Goal: Task Accomplishment & Management: Use online tool/utility

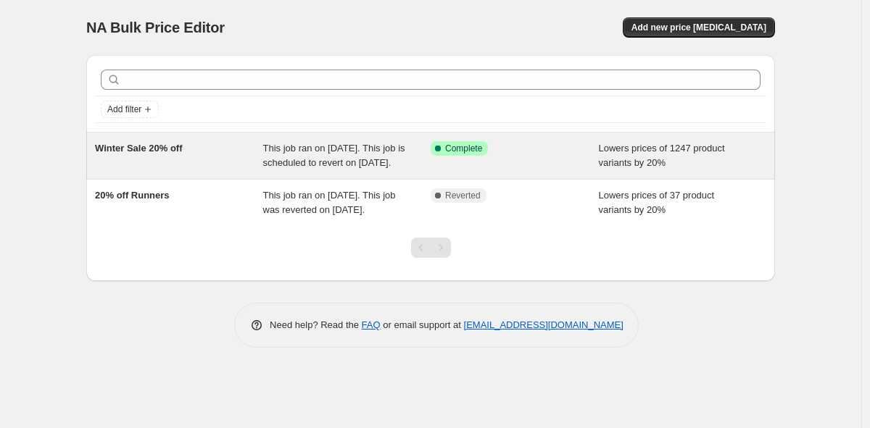
click at [373, 170] on div "This job ran on [DATE]. This job is scheduled to revert on [DATE]." at bounding box center [347, 155] width 168 height 29
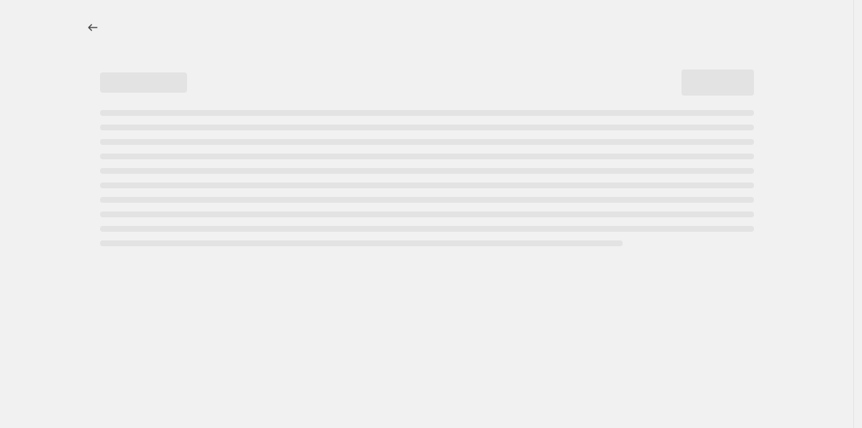
select select "percentage"
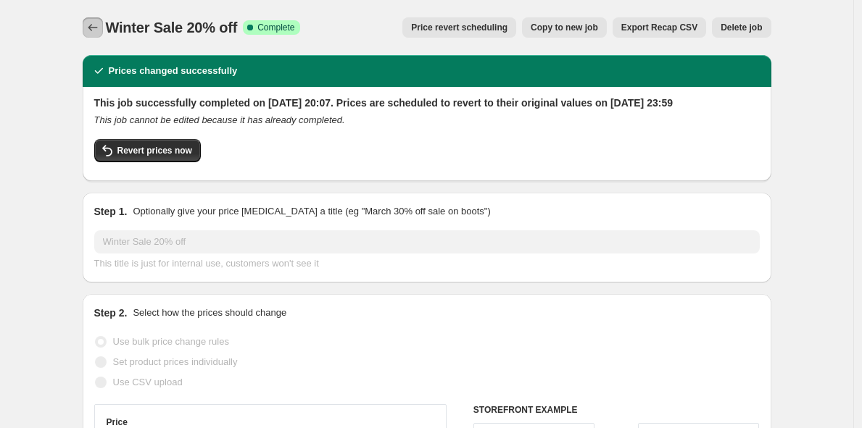
click at [95, 28] on icon "Price change jobs" at bounding box center [93, 27] width 14 height 14
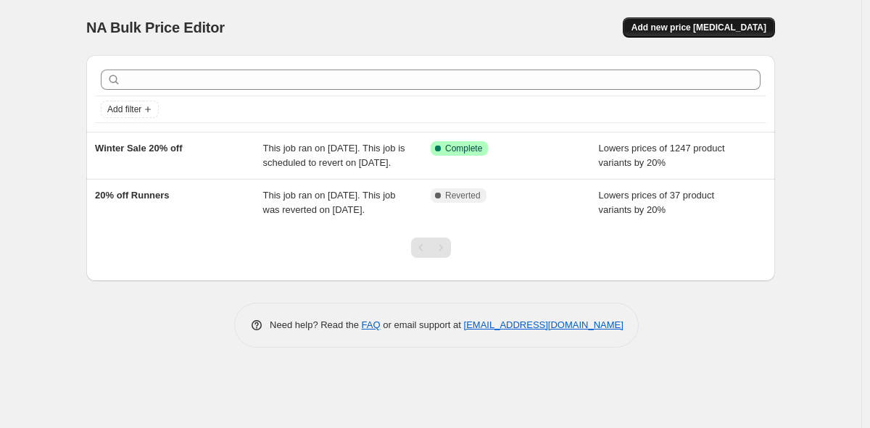
click at [706, 28] on span "Add new price change job" at bounding box center [698, 28] width 135 height 12
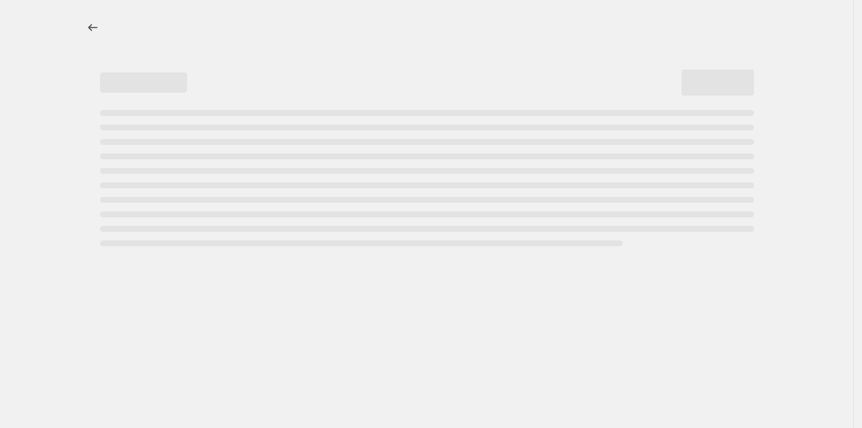
select select "percentage"
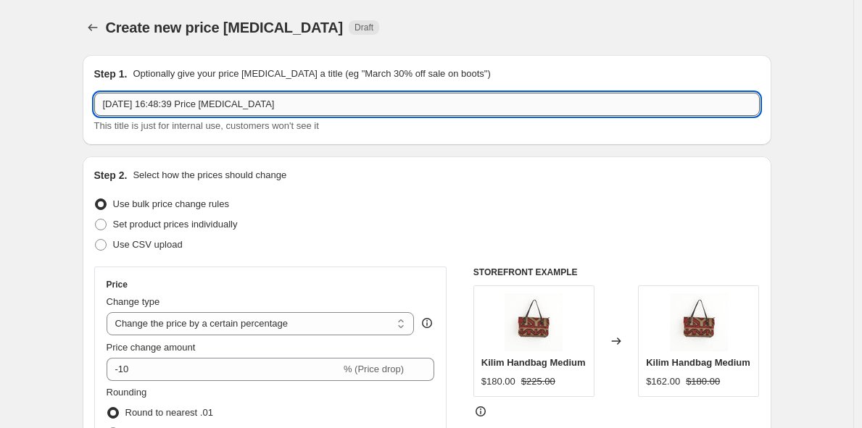
click at [294, 105] on input "13 Aug 2025, 16:48:39 Price change job" at bounding box center [426, 104] width 665 height 23
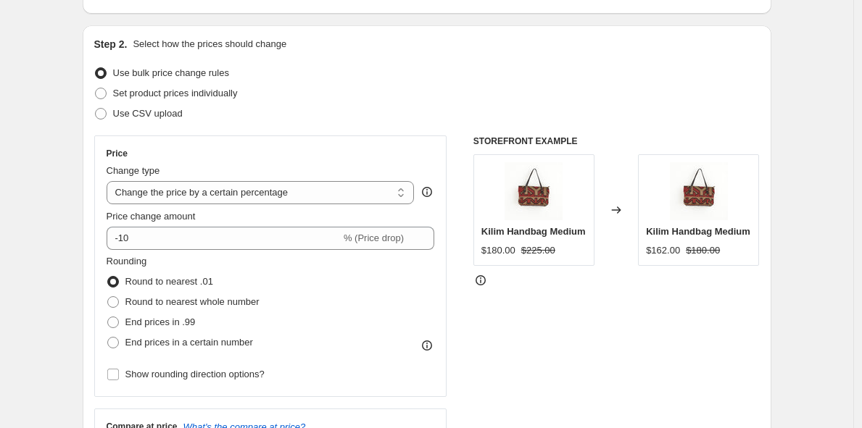
scroll to position [138, 0]
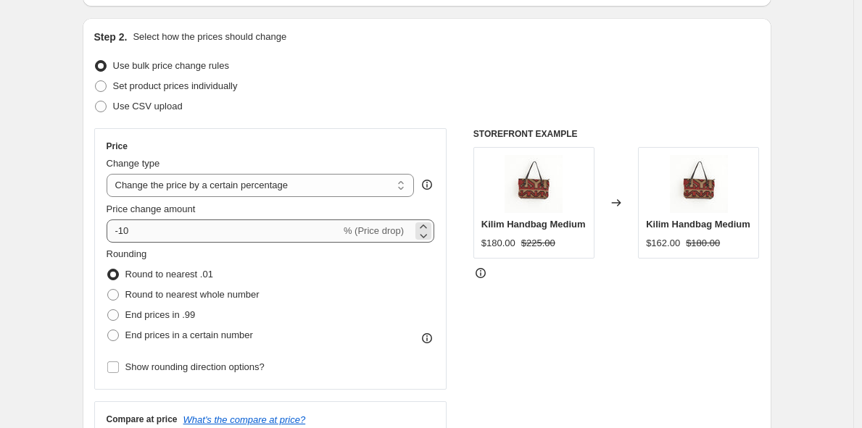
type input "20% off Winter Sale Extension"
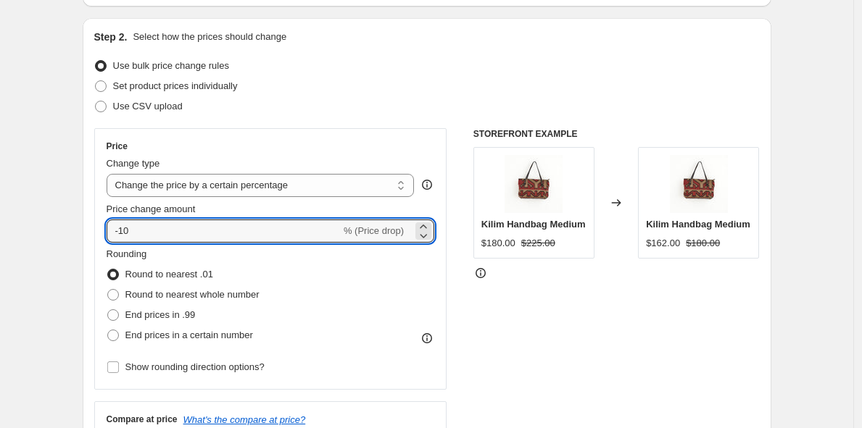
drag, startPoint x: 172, startPoint y: 233, endPoint x: 84, endPoint y: 225, distance: 88.0
type input "20"
click at [118, 298] on span at bounding box center [113, 295] width 12 height 12
click at [108, 290] on input "Round to nearest whole number" at bounding box center [107, 289] width 1 height 1
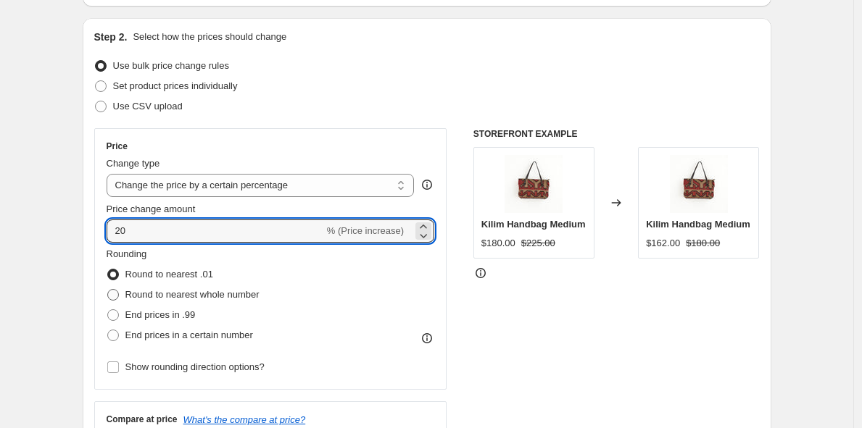
radio input "true"
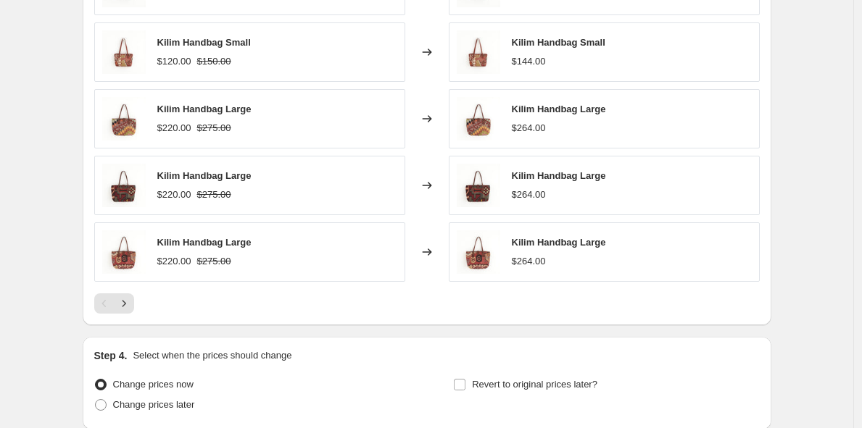
scroll to position [995, 0]
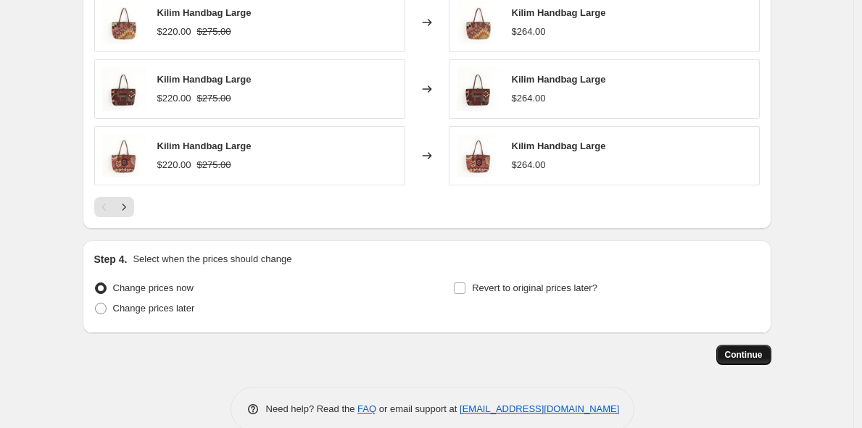
click at [750, 357] on span "Continue" at bounding box center [744, 355] width 38 height 12
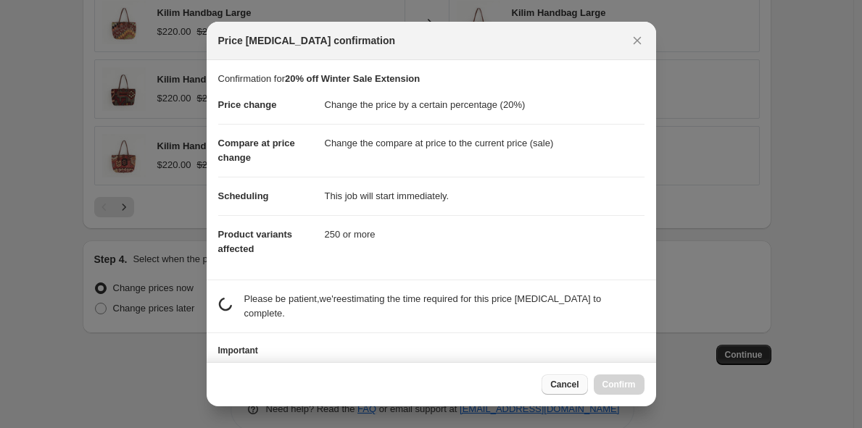
click at [573, 380] on span "Cancel" at bounding box center [564, 385] width 28 height 12
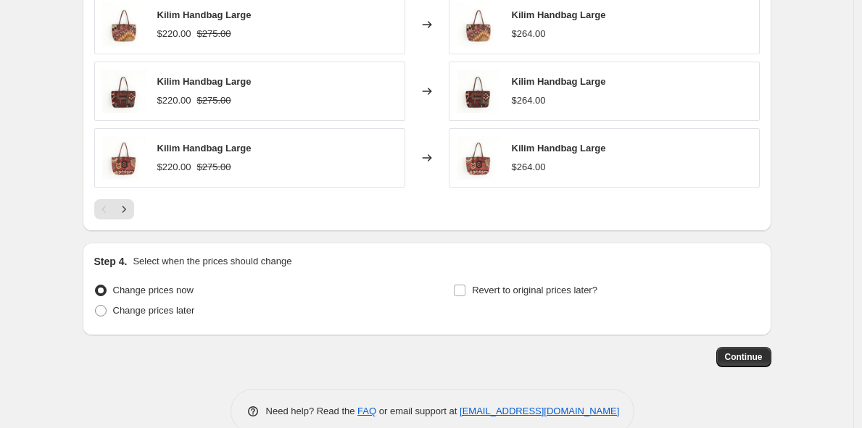
scroll to position [994, 0]
click at [105, 315] on span at bounding box center [101, 310] width 12 height 12
click at [96, 305] on input "Change prices later" at bounding box center [95, 304] width 1 height 1
radio input "true"
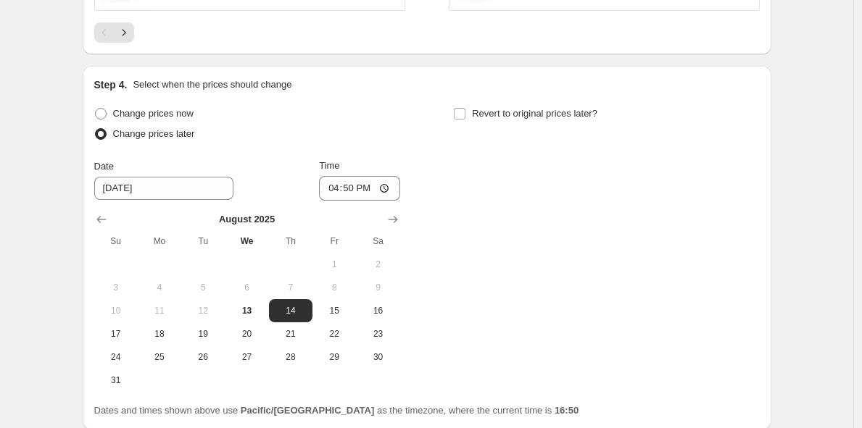
scroll to position [1176, 0]
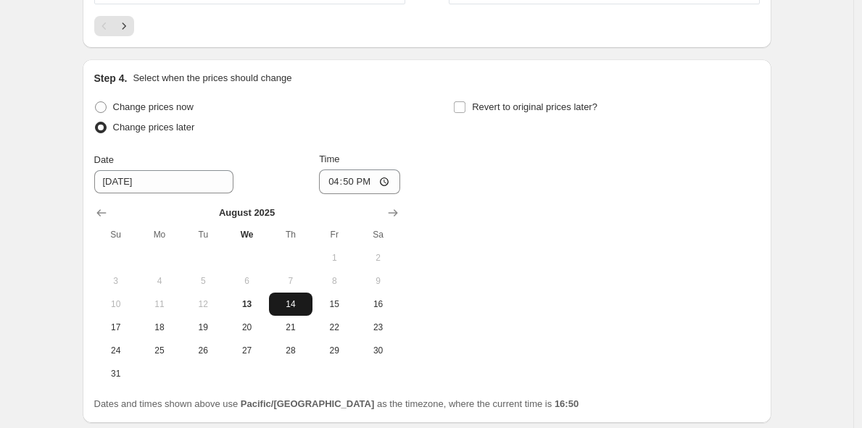
click at [294, 310] on button "14" at bounding box center [290, 304] width 43 height 23
click at [304, 299] on span "14" at bounding box center [291, 305] width 32 height 12
click at [186, 166] on div "Date" at bounding box center [163, 160] width 139 height 14
click at [390, 180] on input "16:50" at bounding box center [359, 182] width 81 height 25
click at [374, 173] on input "16:50" at bounding box center [359, 182] width 81 height 25
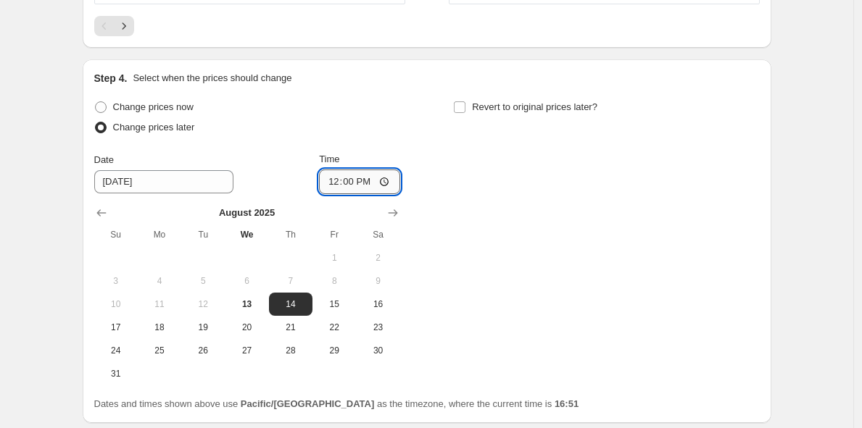
type input "00:00"
click at [303, 306] on span "14" at bounding box center [291, 305] width 32 height 12
click at [465, 107] on input "Revert to original prices later?" at bounding box center [460, 107] width 12 height 12
checkbox input "true"
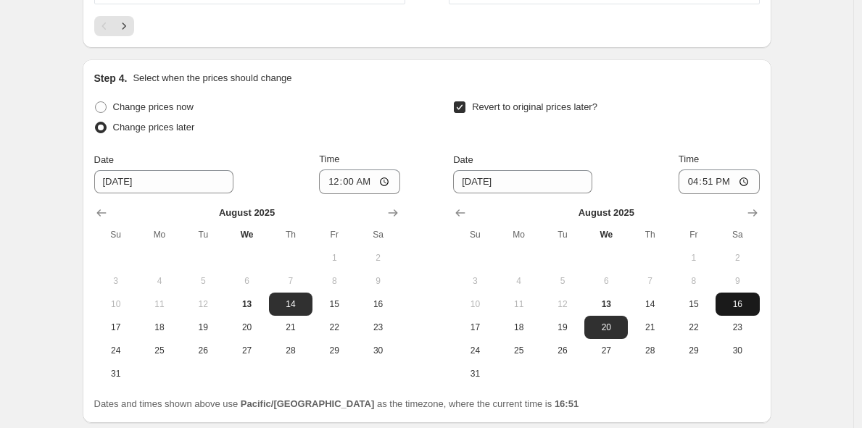
click at [749, 299] on span "16" at bounding box center [737, 305] width 32 height 12
click at [490, 323] on span "17" at bounding box center [475, 328] width 32 height 12
type input "8/17/2025"
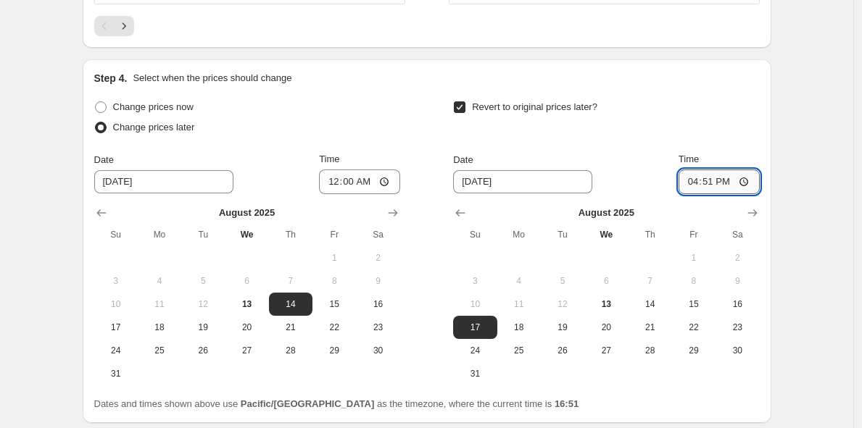
click at [718, 183] on input "16:51" at bounding box center [718, 182] width 81 height 25
click at [694, 178] on input "16:51" at bounding box center [718, 182] width 81 height 25
type input "23:59"
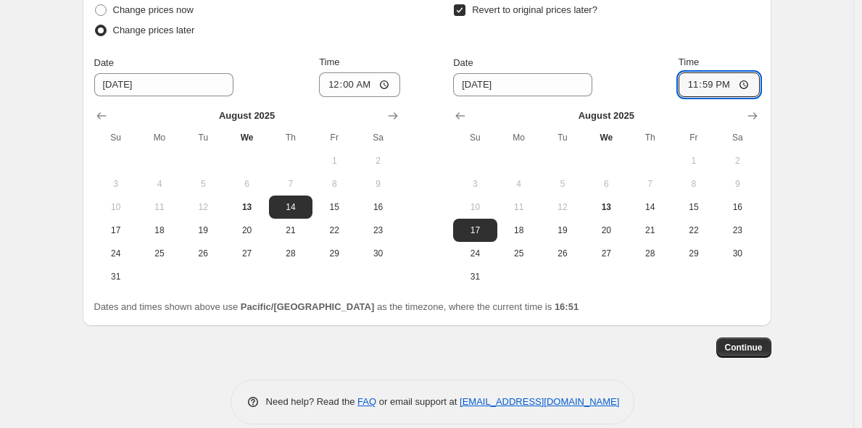
scroll to position [1291, 0]
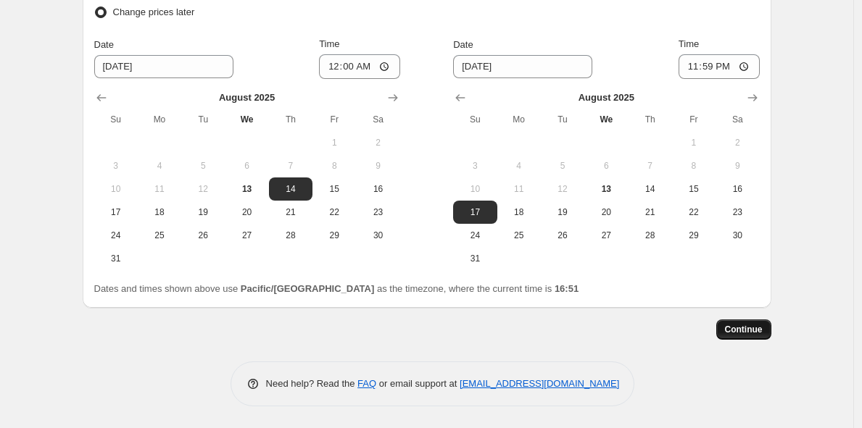
click at [744, 325] on span "Continue" at bounding box center [744, 330] width 38 height 12
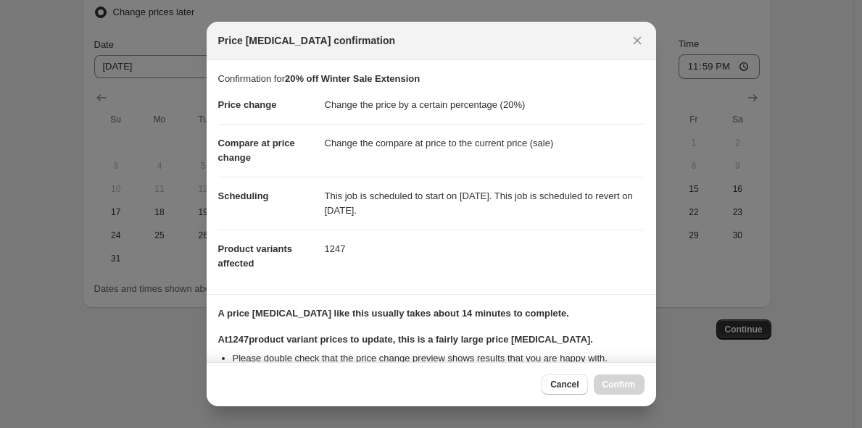
scroll to position [273, 0]
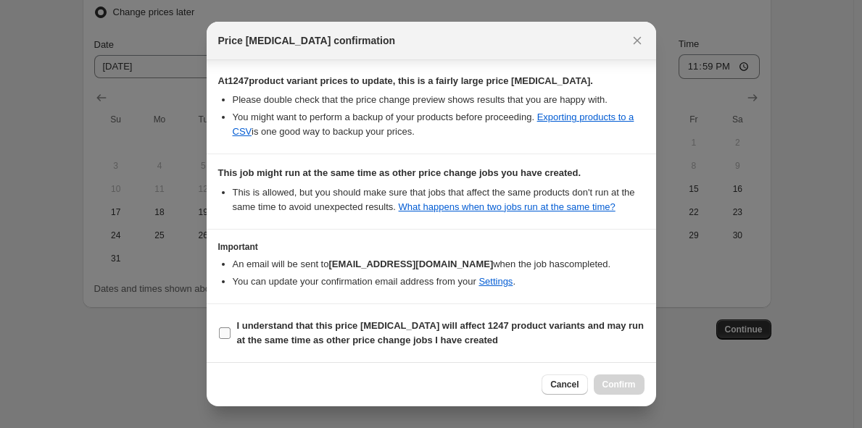
click at [224, 333] on input "I understand that this price change job will affect 1247 product variants and m…" at bounding box center [225, 334] width 12 height 12
checkbox input "true"
click at [622, 390] on span "Confirm" at bounding box center [618, 385] width 33 height 12
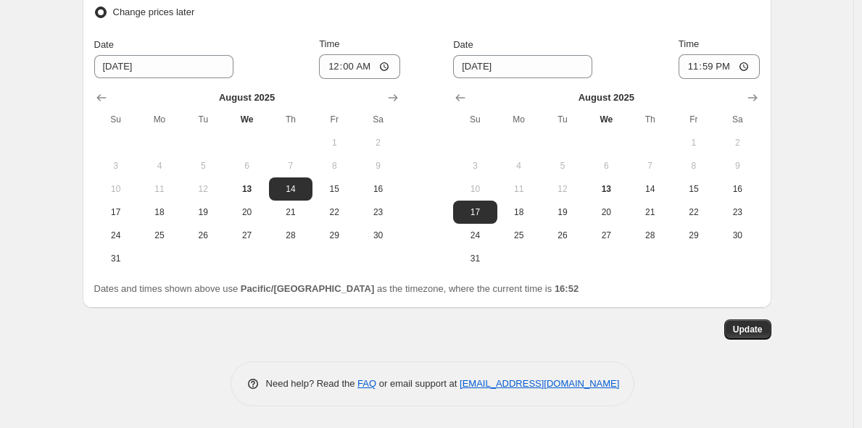
scroll to position [1379, 0]
click at [751, 333] on span "Update" at bounding box center [748, 331] width 30 height 12
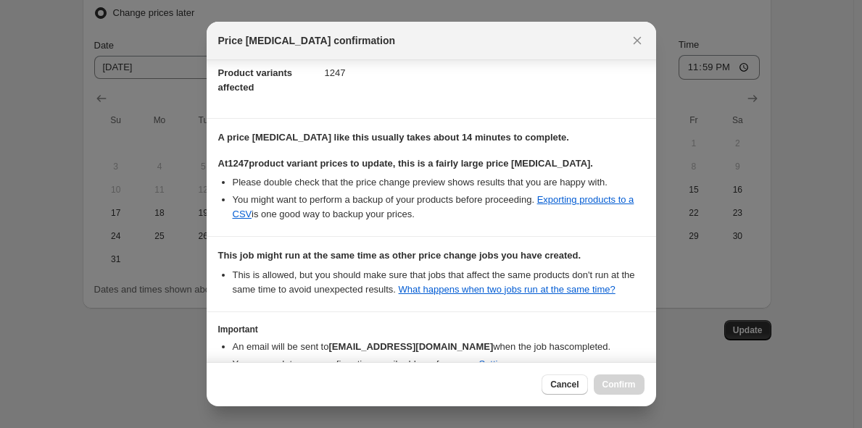
scroll to position [273, 0]
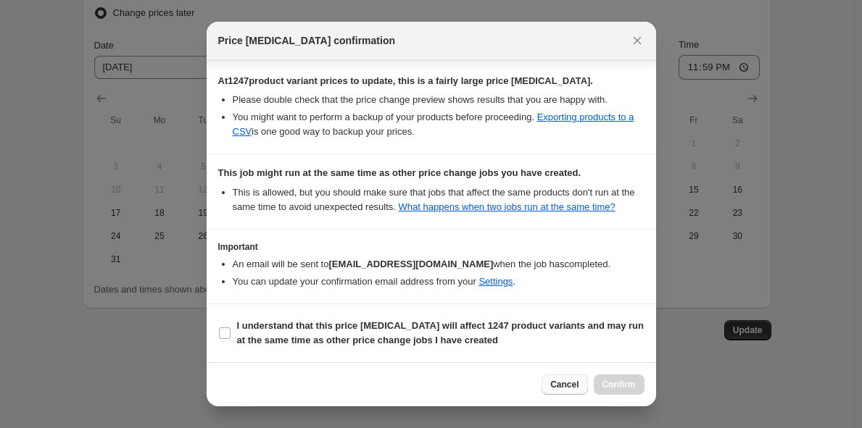
click at [574, 383] on span "Cancel" at bounding box center [564, 385] width 28 height 12
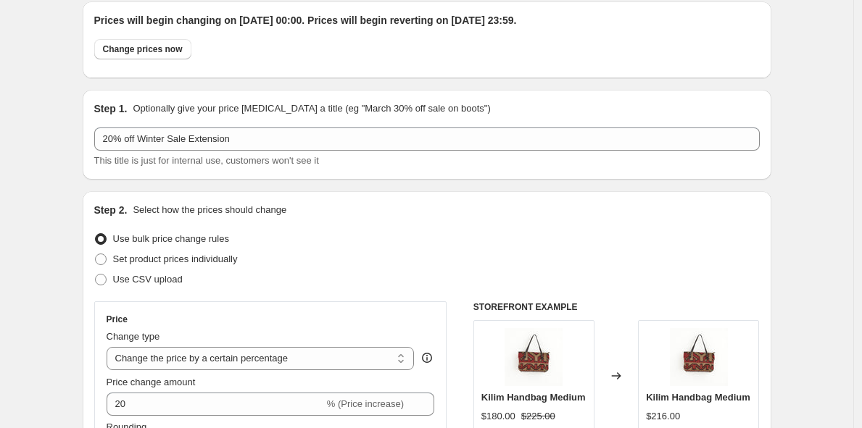
scroll to position [0, 0]
